Goal: Check status: Check status

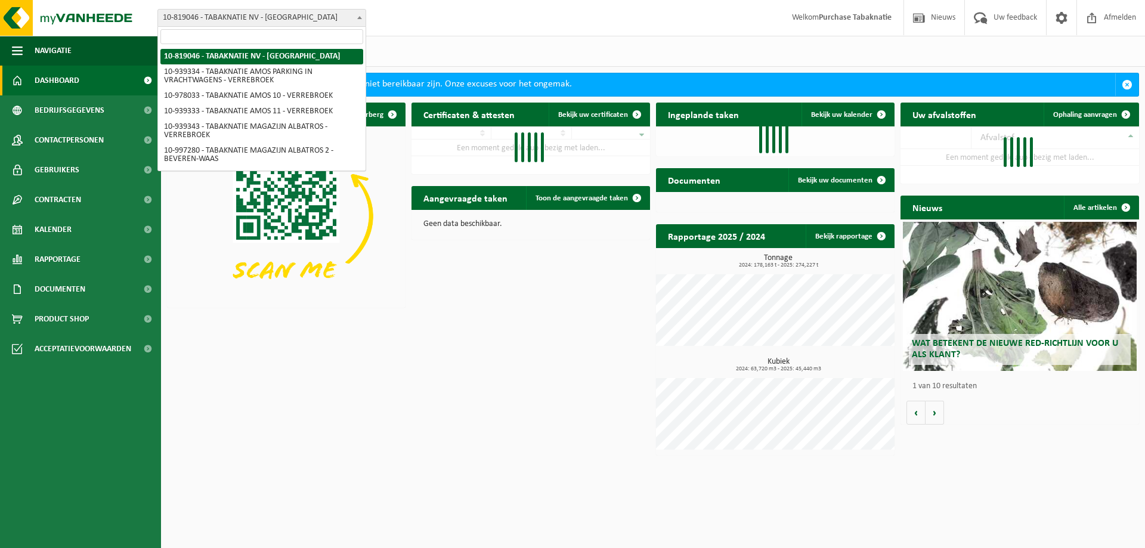
click at [280, 17] on span "10-819046 - TABAKNATIE NV - [GEOGRAPHIC_DATA]" at bounding box center [261, 18] width 207 height 17
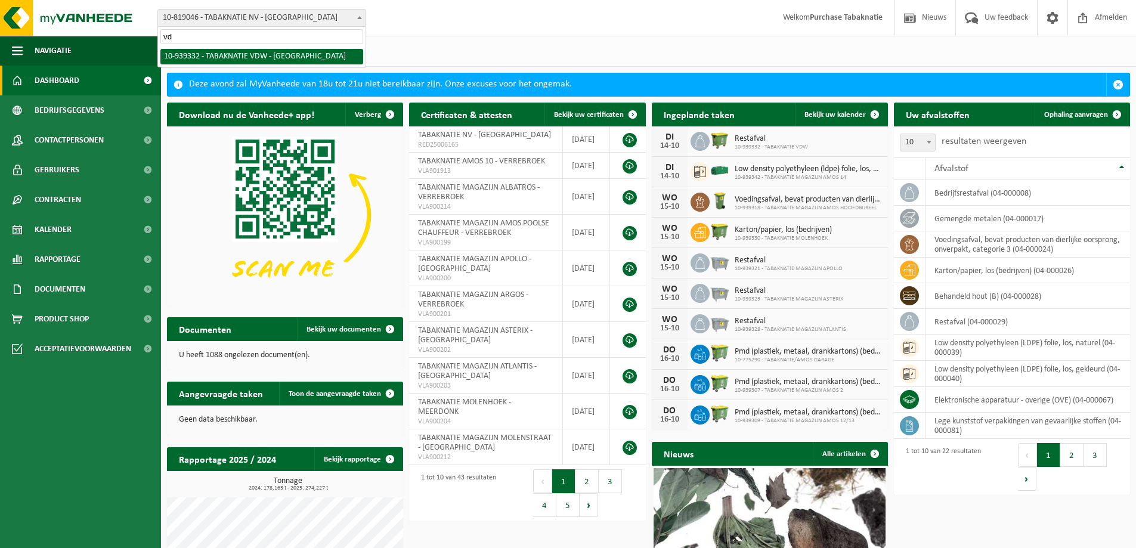
type input "vdw"
select select "138354"
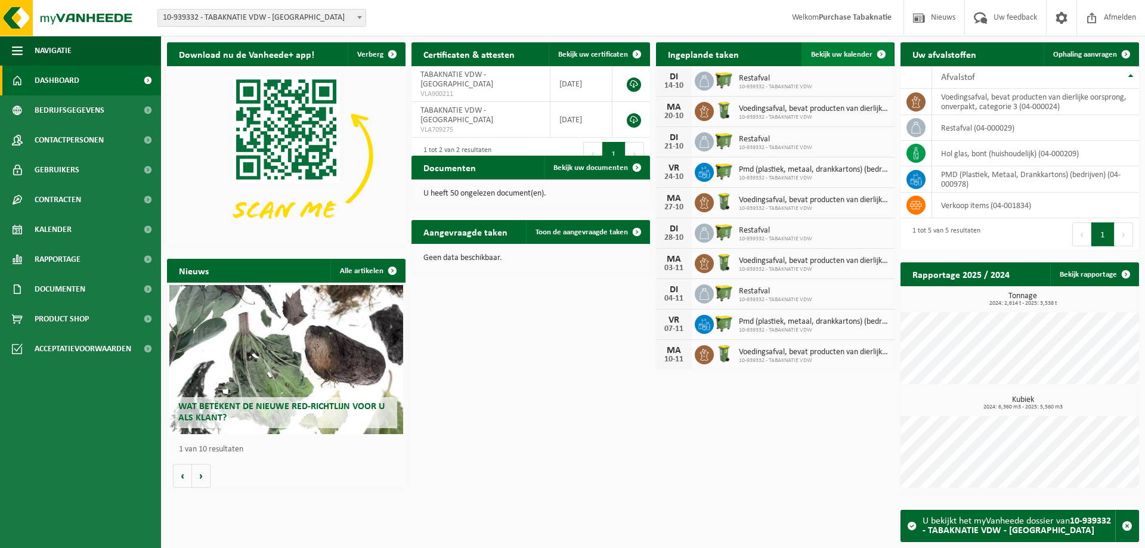
click at [831, 54] on span "Bekijk uw kalender" at bounding box center [841, 55] width 61 height 8
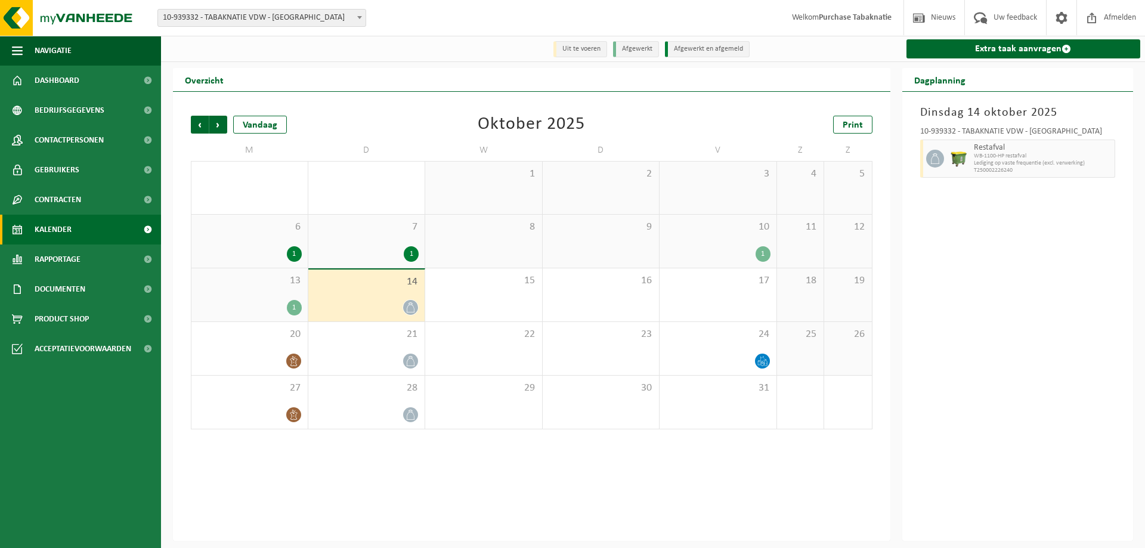
click at [721, 241] on div "10 1" at bounding box center [717, 241] width 117 height 53
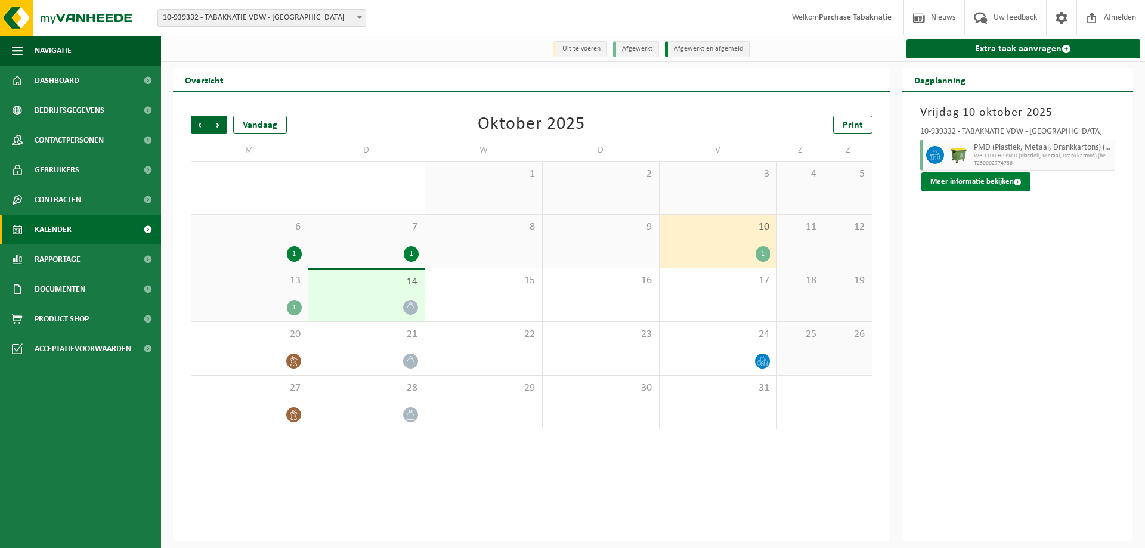
click at [925, 187] on button "Meer informatie bekijken" at bounding box center [975, 181] width 109 height 19
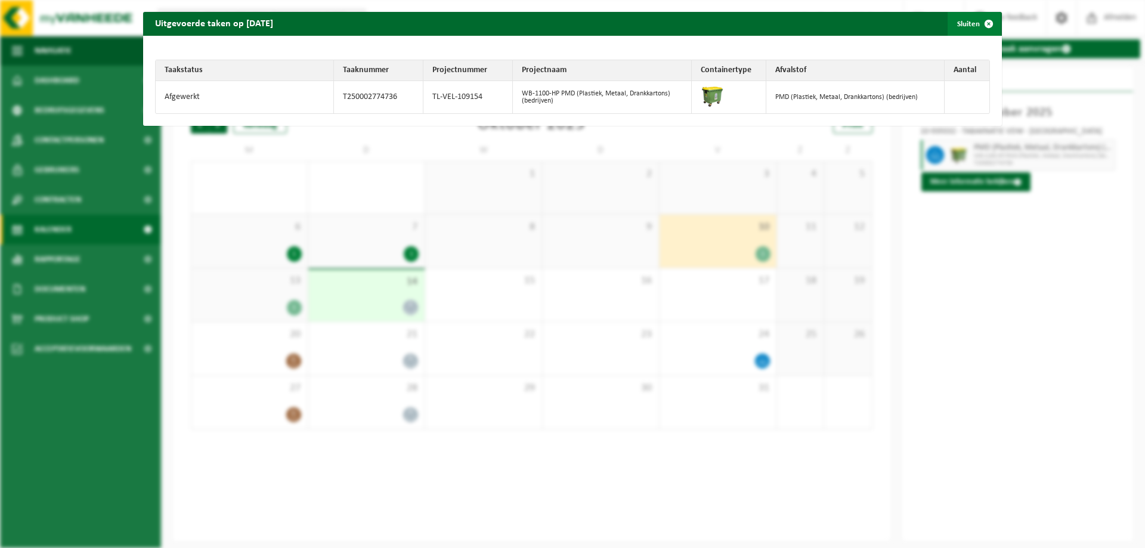
click at [979, 27] on span "button" at bounding box center [988, 24] width 24 height 24
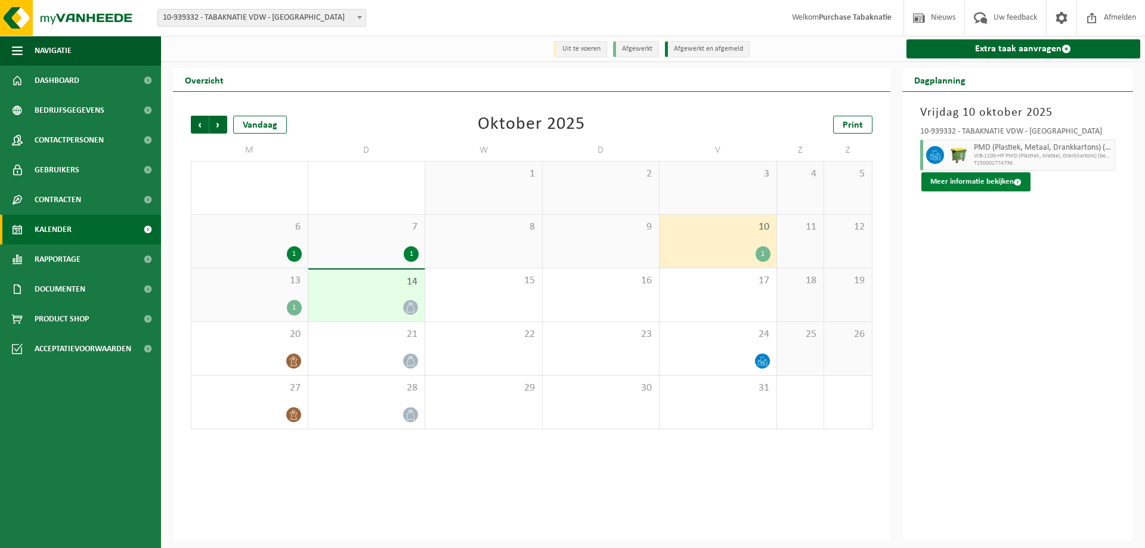
click at [956, 180] on button "Meer informatie bekijken" at bounding box center [975, 181] width 109 height 19
